Goal: Task Accomplishment & Management: Use online tool/utility

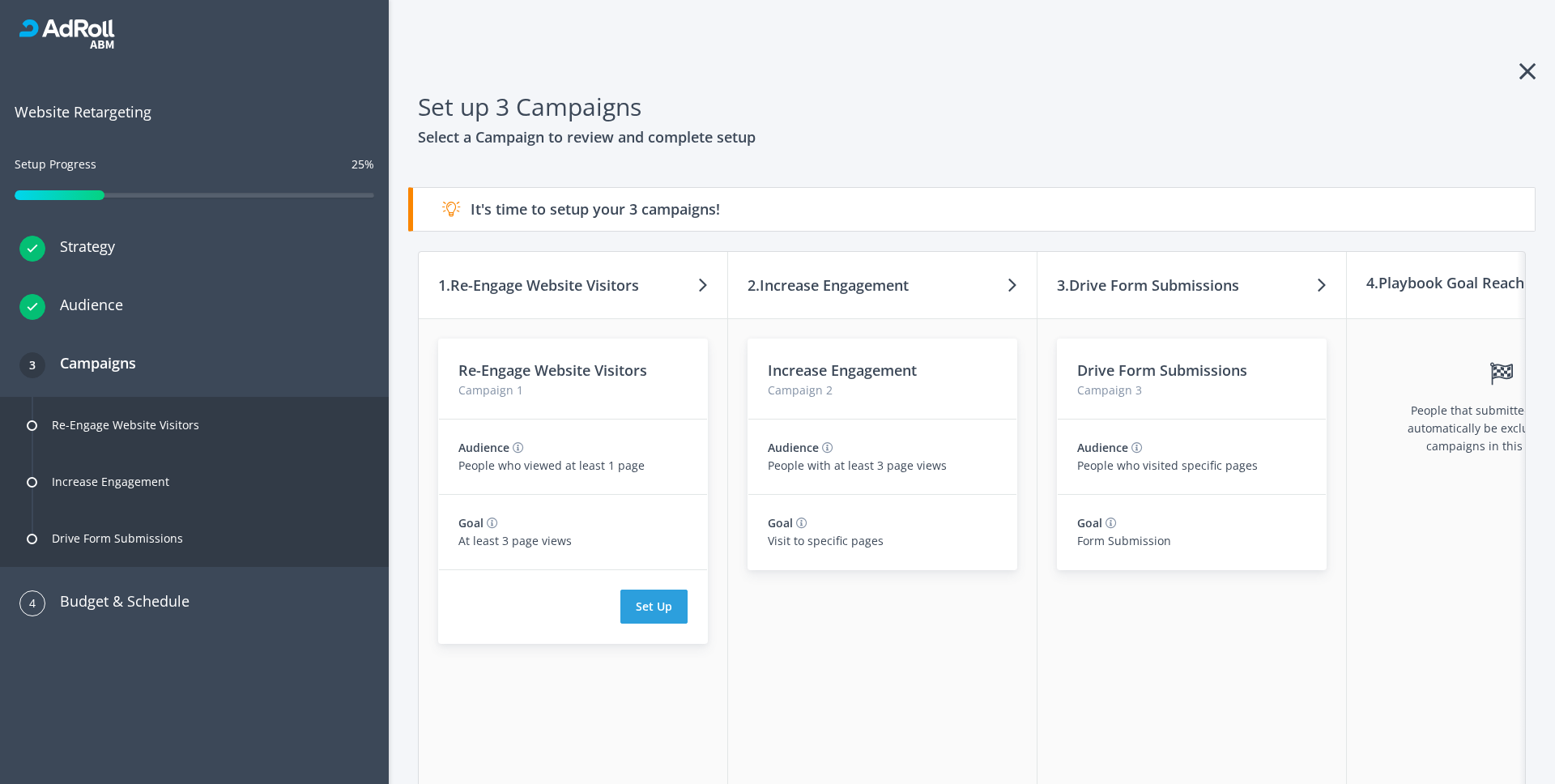
scroll to position [0, 42]
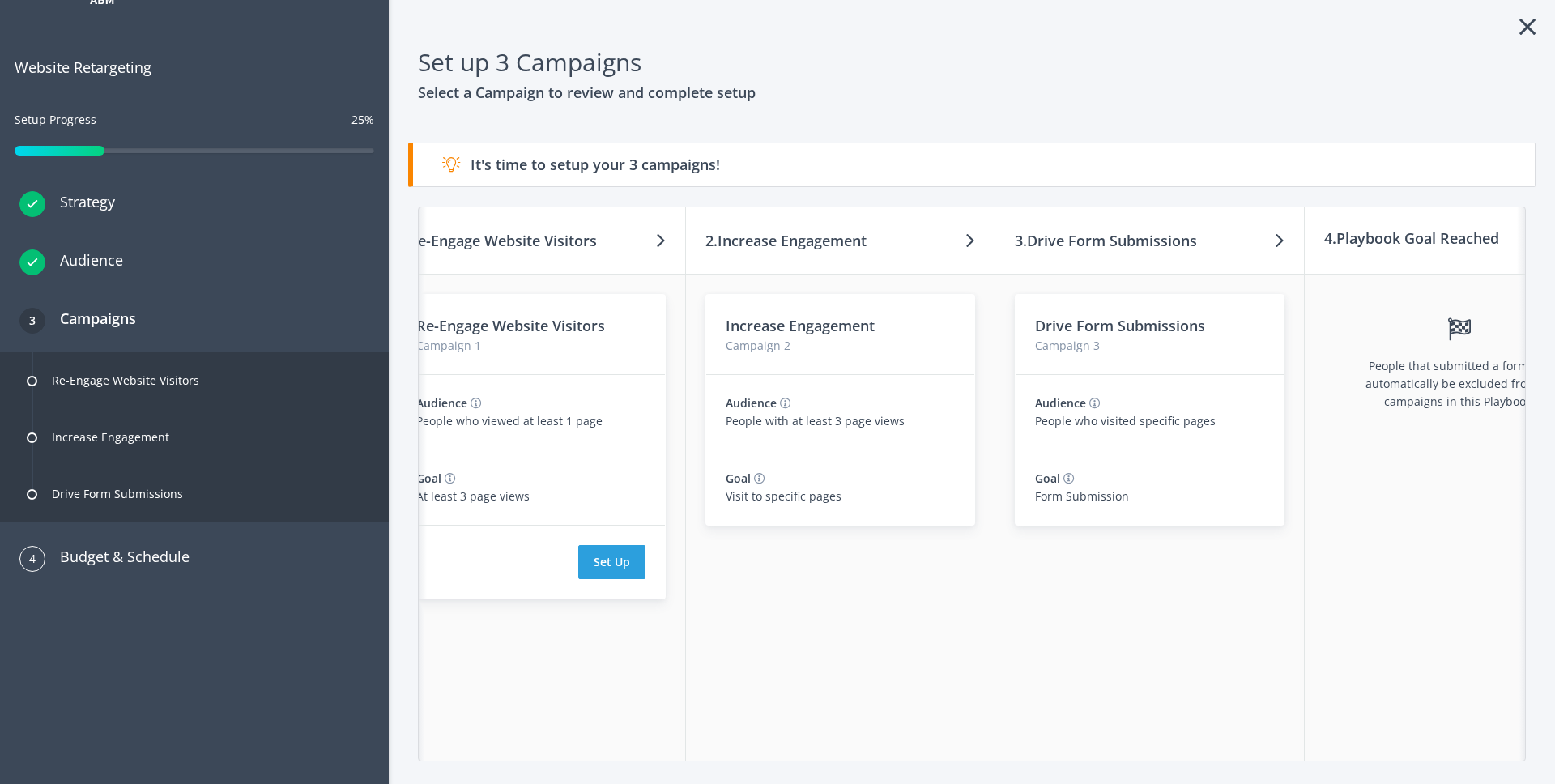
click at [721, 240] on h3 "2. Increase Engagement" at bounding box center [786, 240] width 161 height 23
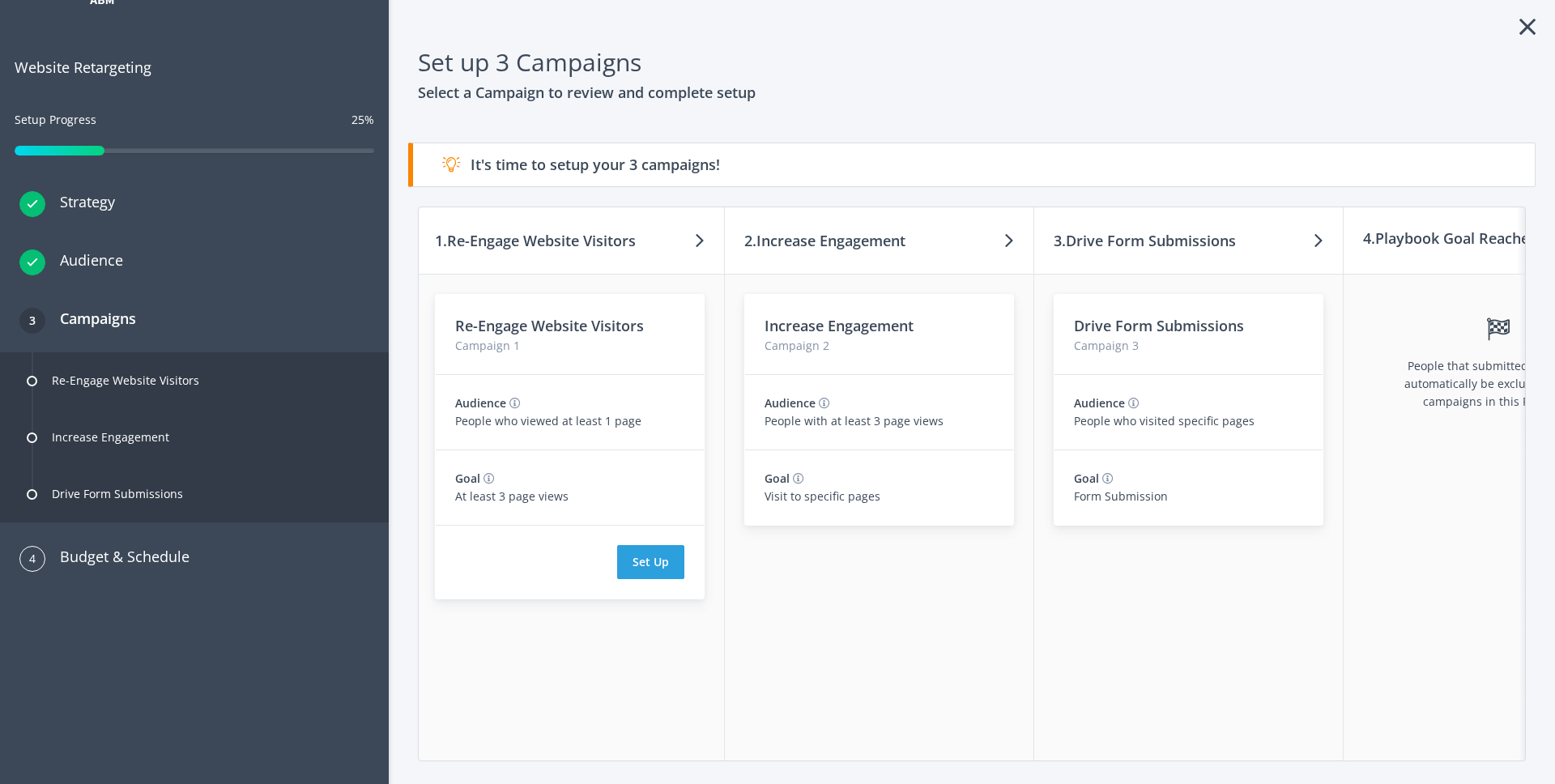
scroll to position [0, 0]
drag, startPoint x: 455, startPoint y: 241, endPoint x: 643, endPoint y: 247, distance: 188.1
click at [639, 247] on h3 "1. Re-Engage Website Visitors" at bounding box center [538, 240] width 201 height 23
click at [611, 242] on h3 "1. Re-Engage Website Visitors" at bounding box center [538, 240] width 201 height 23
drag, startPoint x: 457, startPoint y: 240, endPoint x: 584, endPoint y: 246, distance: 127.1
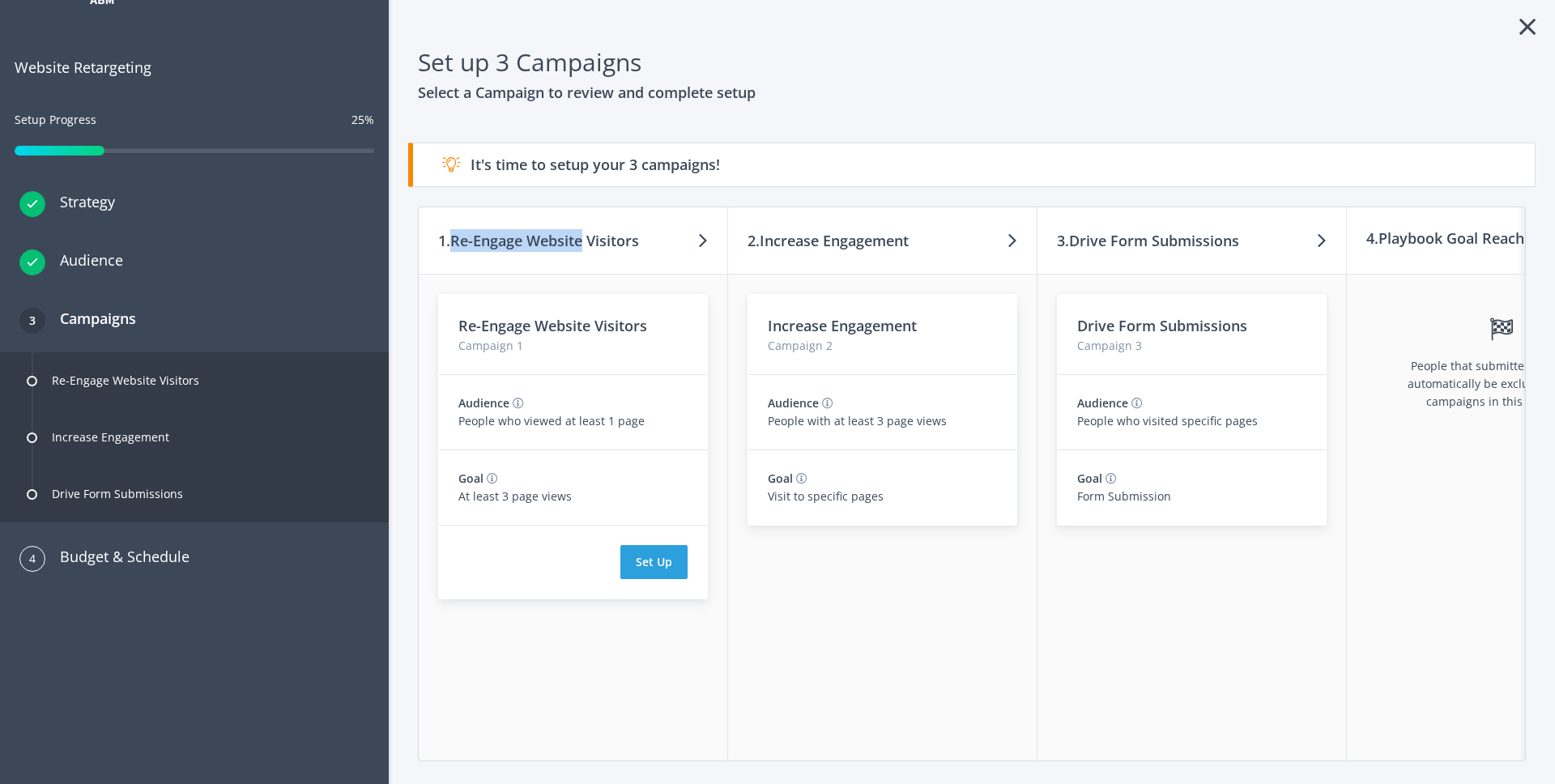
click at [584, 246] on h3 "1. Re-Engage Website Visitors" at bounding box center [538, 240] width 201 height 23
drag, startPoint x: 763, startPoint y: 240, endPoint x: 915, endPoint y: 244, distance: 152.1
click at [915, 244] on div "2. Increase Engagement" at bounding box center [883, 241] width 309 height 68
drag, startPoint x: 1073, startPoint y: 240, endPoint x: 1246, endPoint y: 243, distance: 173.0
click at [1246, 243] on div "3. Drive Form Submissions" at bounding box center [1192, 241] width 309 height 68
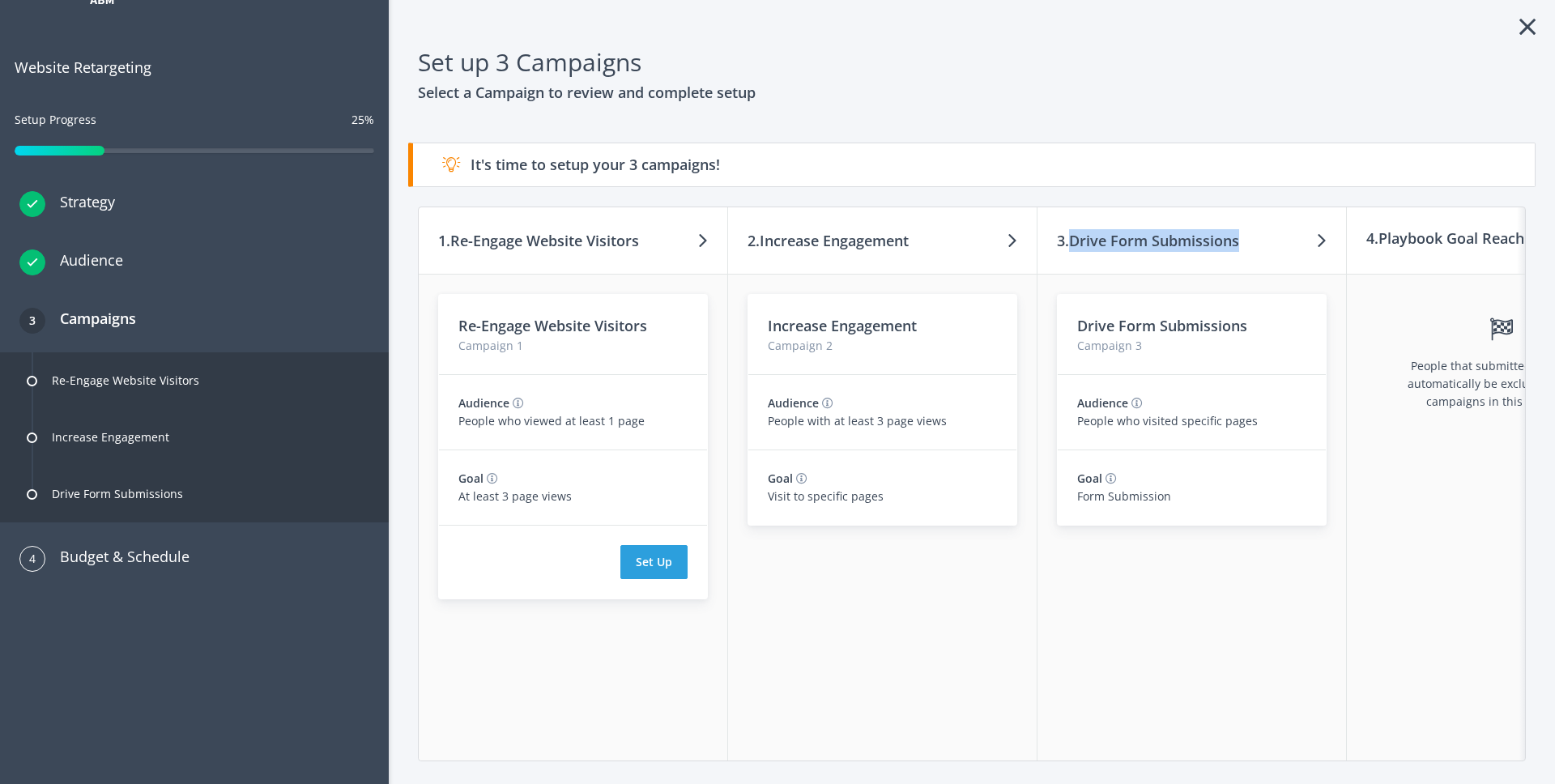
click at [1170, 247] on h3 "3. Drive Form Submissions" at bounding box center [1148, 240] width 182 height 23
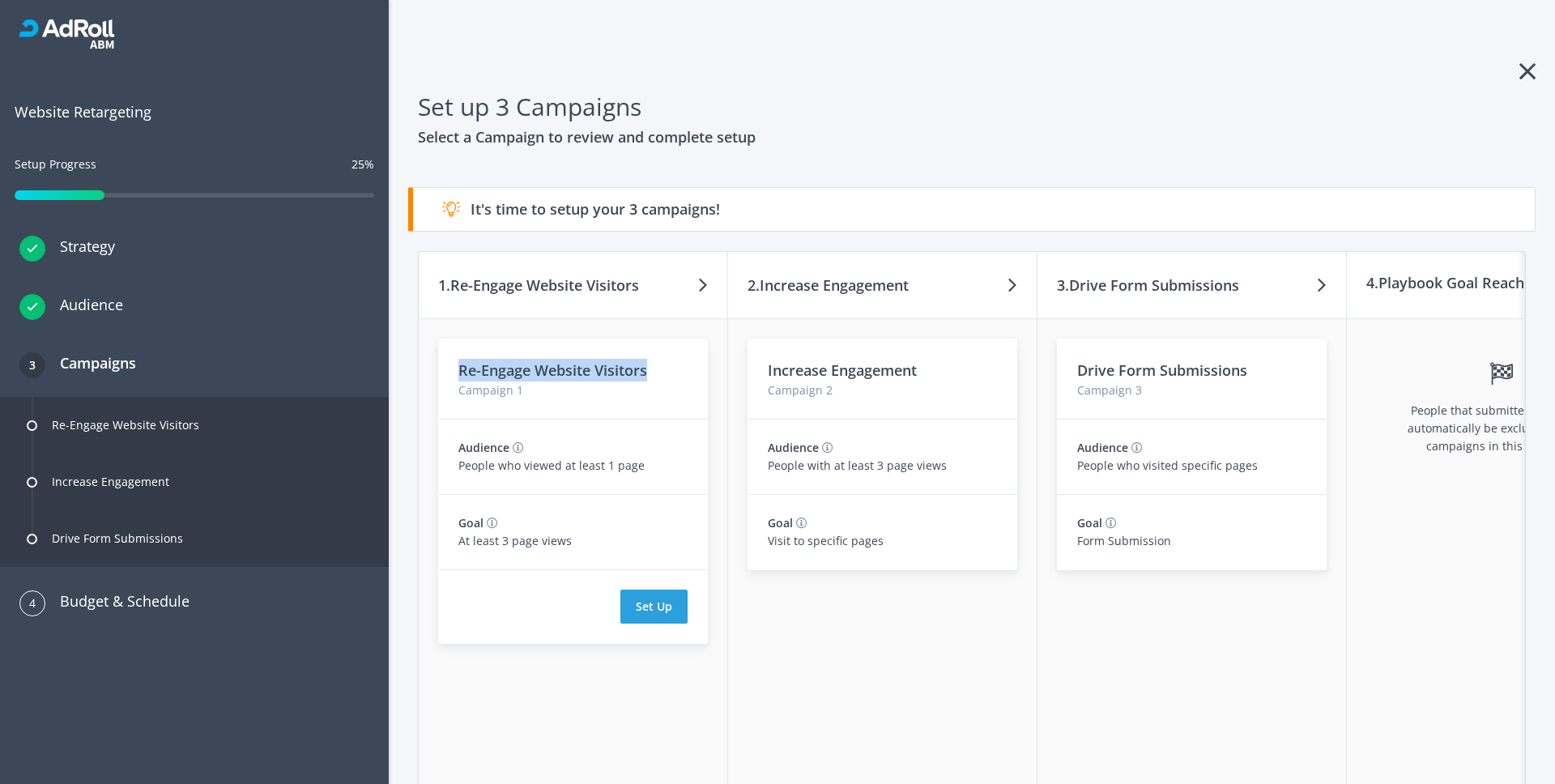
drag, startPoint x: 460, startPoint y: 371, endPoint x: 644, endPoint y: 377, distance: 184.1
click at [644, 377] on h3 "Re-Engage Website Visitors" at bounding box center [573, 370] width 229 height 23
click at [594, 371] on h3 "Re-Engage Website Visitors" at bounding box center [573, 370] width 229 height 23
drag, startPoint x: 460, startPoint y: 369, endPoint x: 654, endPoint y: 374, distance: 194.1
click at [654, 374] on h3 "Re-Engage Website Visitors" at bounding box center [573, 370] width 229 height 23
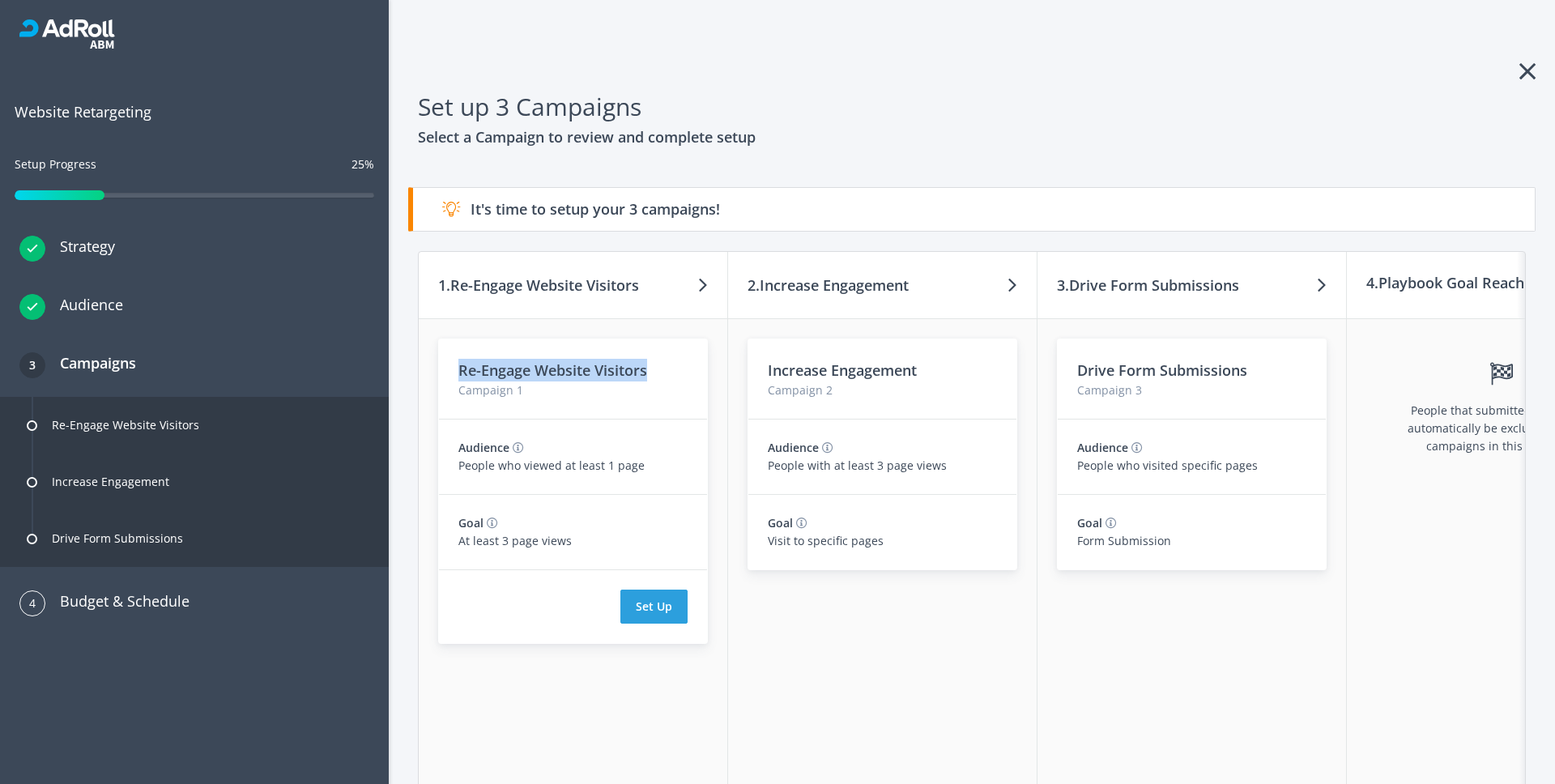
click at [609, 371] on h3 "Re-Engage Website Visitors" at bounding box center [573, 370] width 229 height 23
click at [1529, 69] on icon at bounding box center [1527, 71] width 16 height 26
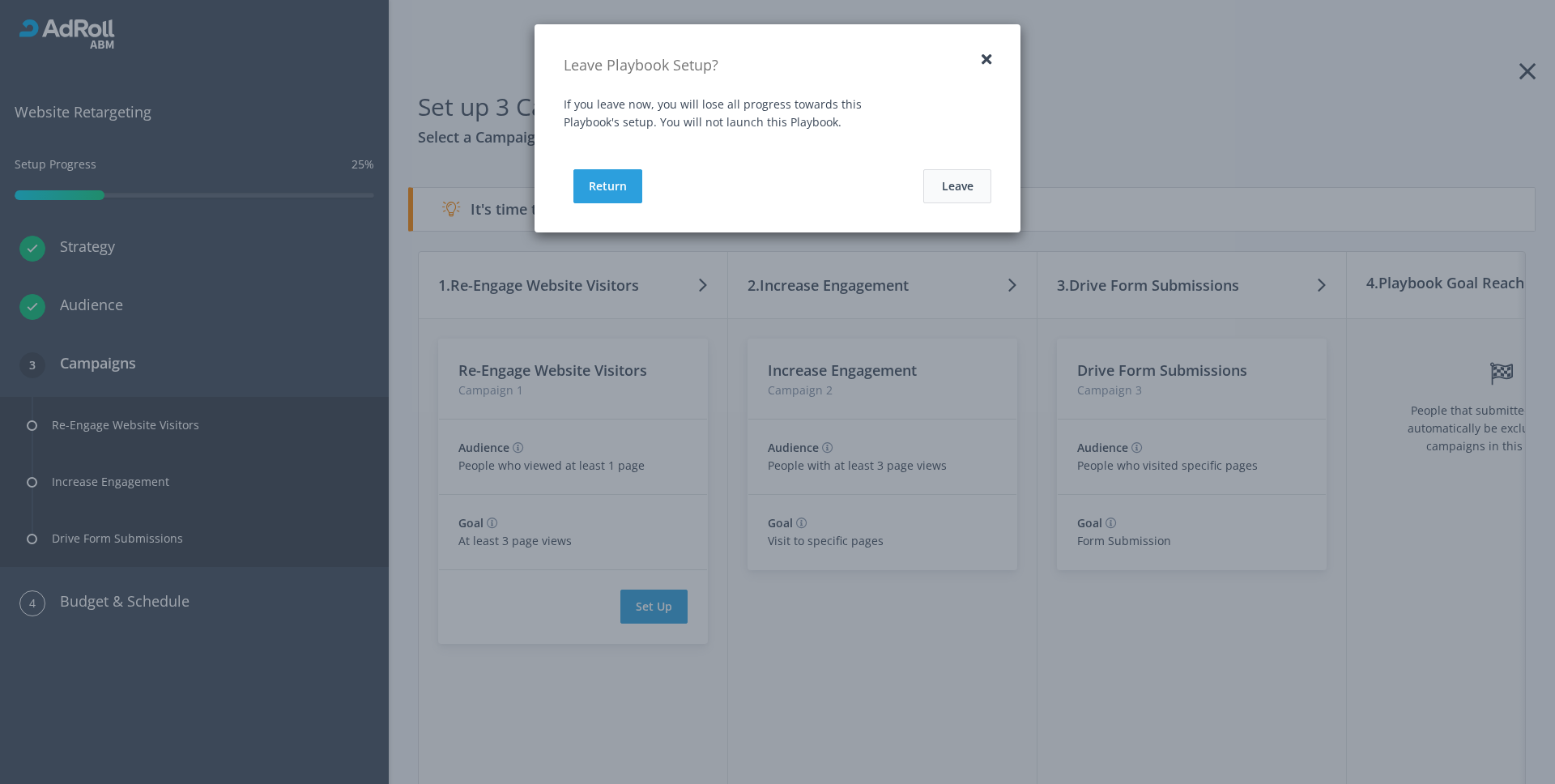
click at [968, 191] on button "Leave" at bounding box center [958, 186] width 68 height 34
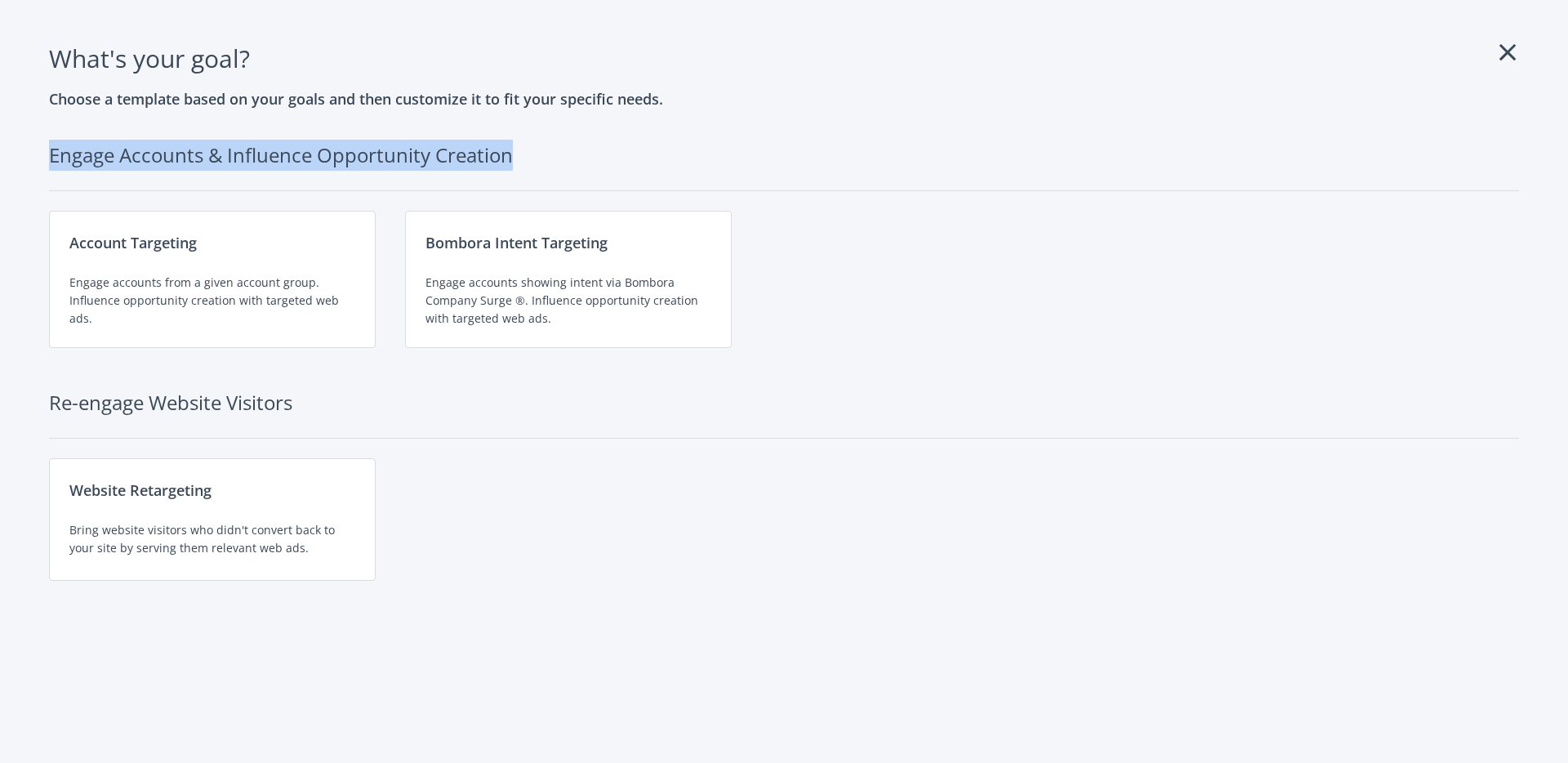
drag, startPoint x: 51, startPoint y: 159, endPoint x: 512, endPoint y: 168, distance: 461.1
click at [512, 168] on h2 "Engage Accounts & Influence Opportunity Creation" at bounding box center [784, 165] width 1471 height 51
click at [1023, 146] on h2 "Engage Accounts & Influence Opportunity Creation" at bounding box center [784, 165] width 1471 height 51
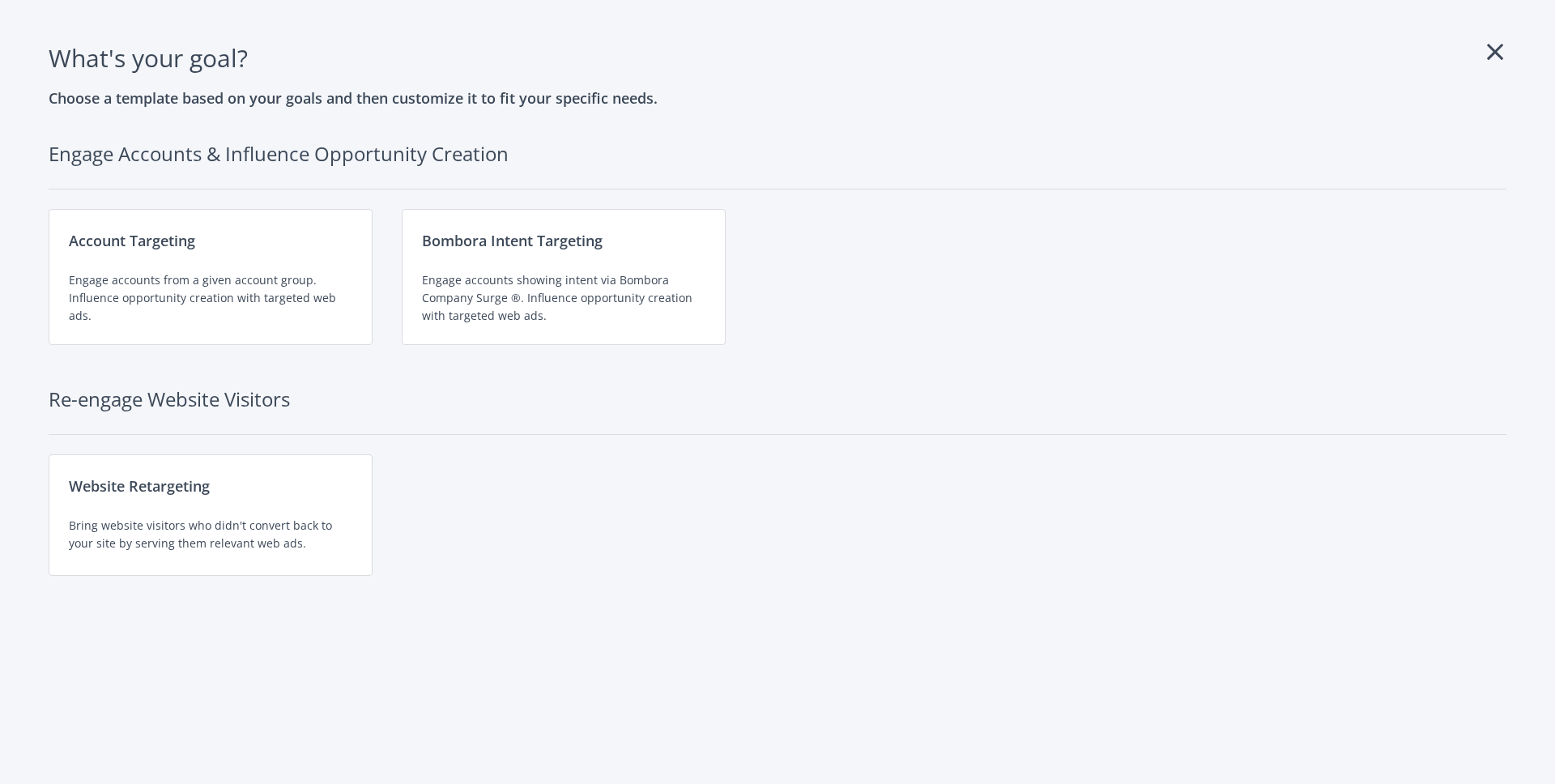
click at [931, 302] on div "Account Targeting Engage accounts from a given account group. Influence opportu…" at bounding box center [778, 277] width 1458 height 136
click at [166, 264] on div "Account Targeting Engage accounts from a given account group. Influence opportu…" at bounding box center [210, 277] width 324 height 136
